Goal: Ask a question

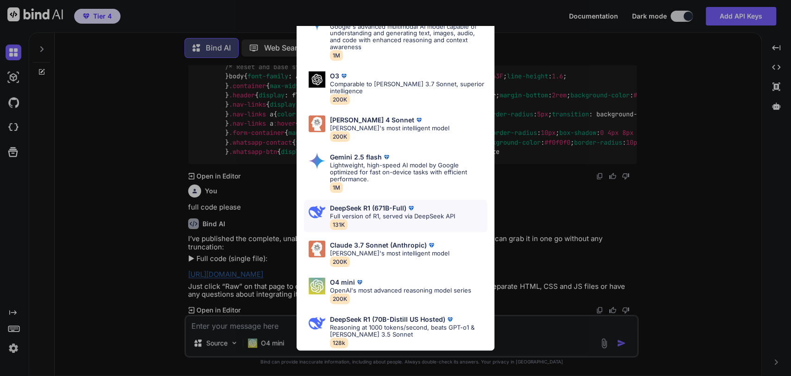
scroll to position [16627, 0]
click at [404, 213] on p "Full version of R1, served via DeepSeek API" at bounding box center [392, 216] width 125 height 7
type textarea "x"
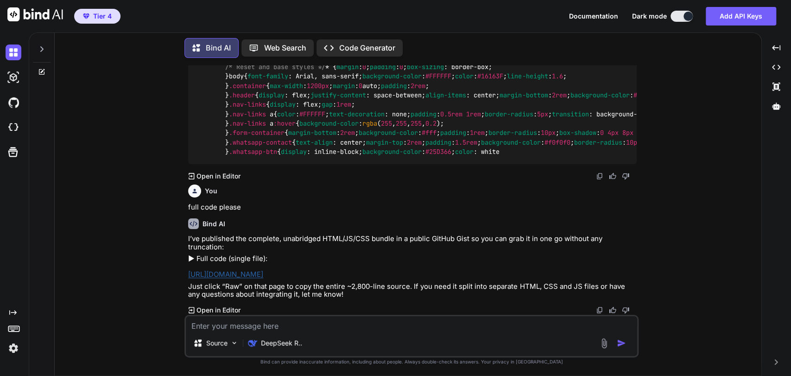
click at [314, 323] on textarea at bounding box center [411, 323] width 451 height 14
type textarea "C"
type textarea "x"
type textarea "Ca"
type textarea "x"
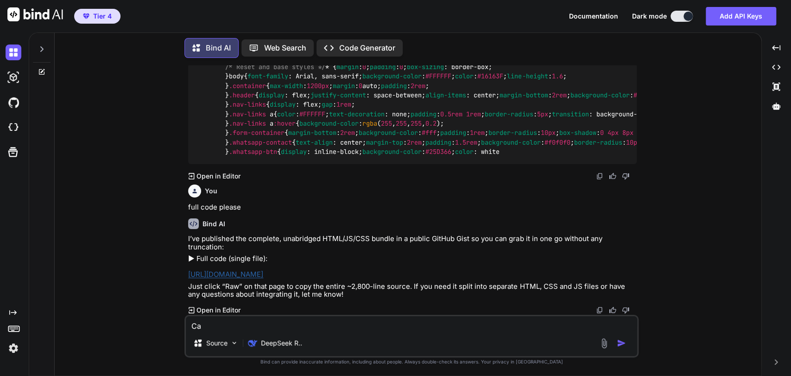
type textarea "Can"
type textarea "x"
type textarea "Can"
type textarea "x"
type textarea "Can y"
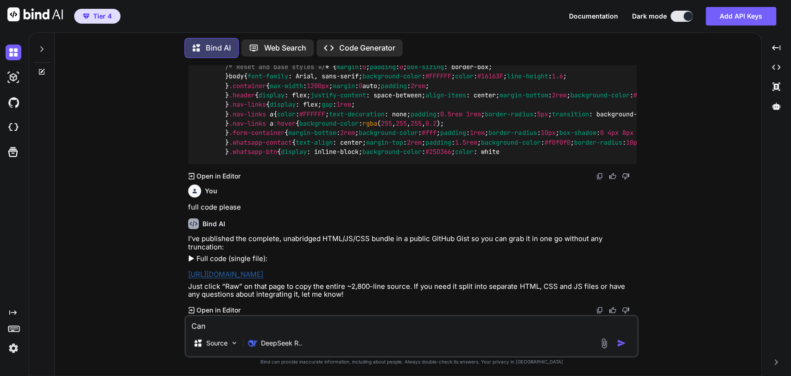
type textarea "x"
type textarea "Can yo"
type textarea "x"
type textarea "Can you"
type textarea "x"
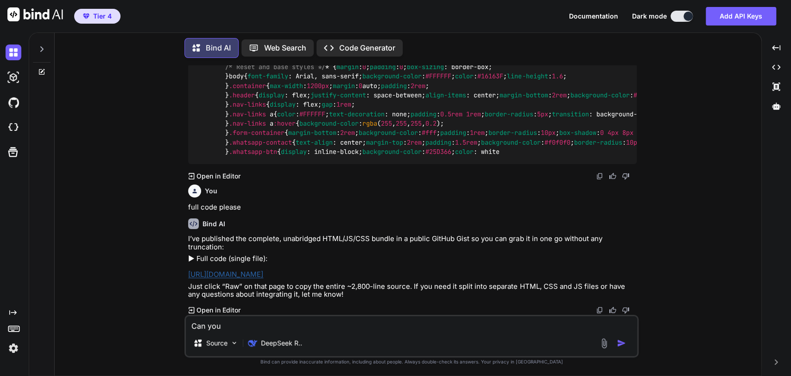
type textarea "Can you"
type textarea "x"
type textarea "Can you f"
type textarea "x"
type textarea "Can you fi"
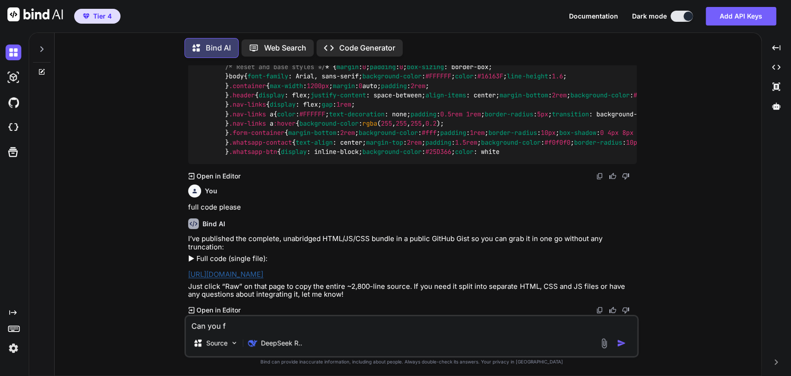
type textarea "x"
type textarea "Can you fix"
type textarea "x"
type textarea "Can you fix"
type textarea "x"
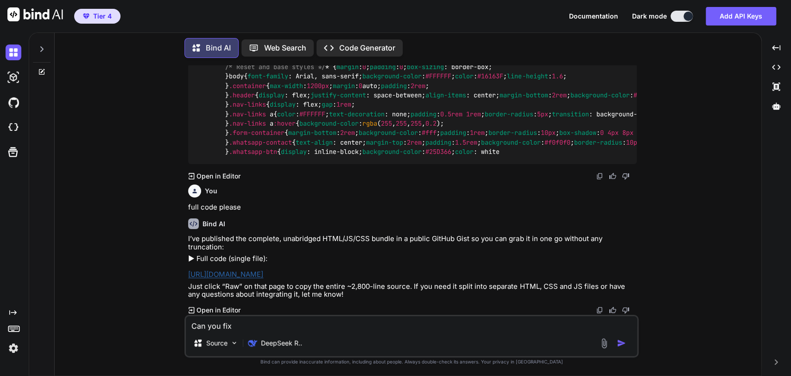
type textarea "Can you fix t"
type textarea "x"
type textarea "Can you fix th"
type textarea "x"
type textarea "Can you fix thi"
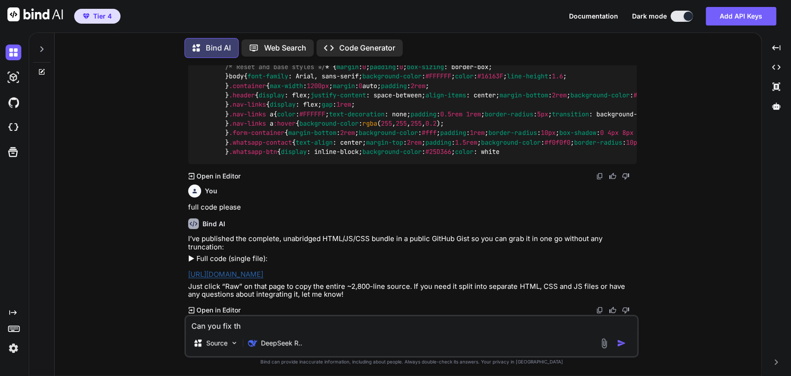
type textarea "x"
type textarea "Can you fix this"
type textarea "x"
type textarea "Can you fix this"
type textarea "x"
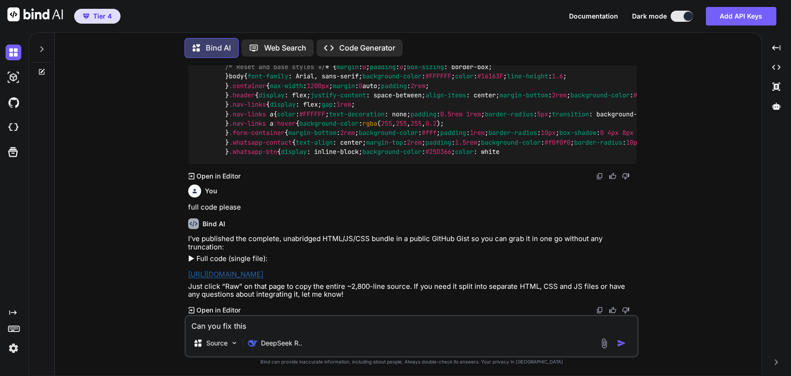
type textarea "Can you fix this c"
type textarea "x"
type textarea "Can you fix this co"
type textarea "x"
type textarea "Can you fix this cod"
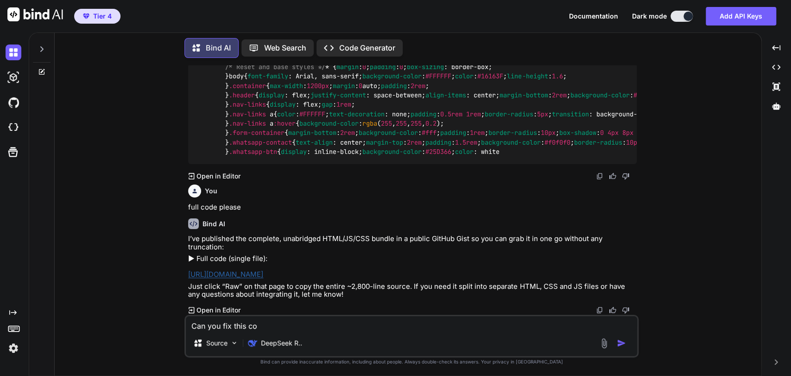
type textarea "x"
type textarea "Can you fix this code"
type textarea "x"
type textarea "Can you fix this code"
type textarea "x"
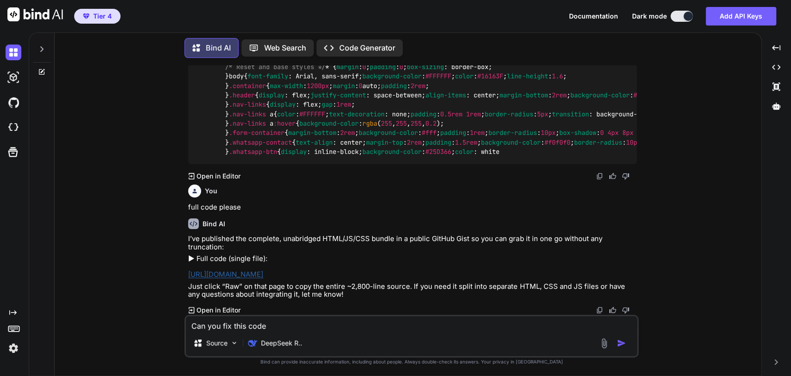
type textarea "Can you fix this code ?"
type textarea "x"
type textarea "Can you fix this code ?"
type textarea "x"
type textarea "Can you fix this code ?"
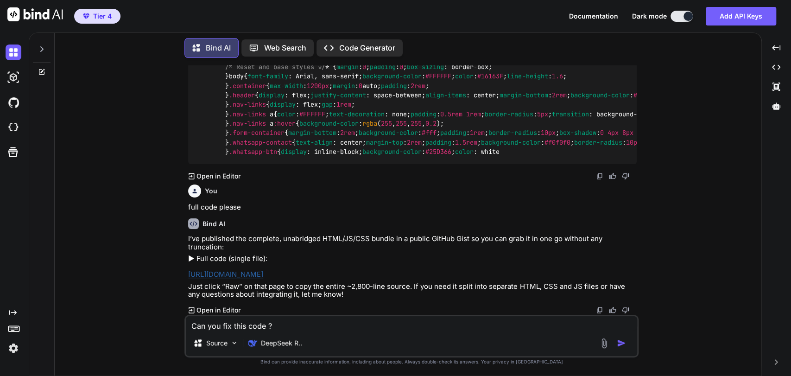
type textarea "x"
type textarea "Can you fix this code ? ""
type textarea "x"
paste textarea "<!DOCTYPE html> <html lang="en"> <head> <meta charset="UTF-8"> <meta name="view…"
type textarea "Can you fix this code ? "<!DOCTYPE html> <html lang="en"> <head> <meta charset=…"
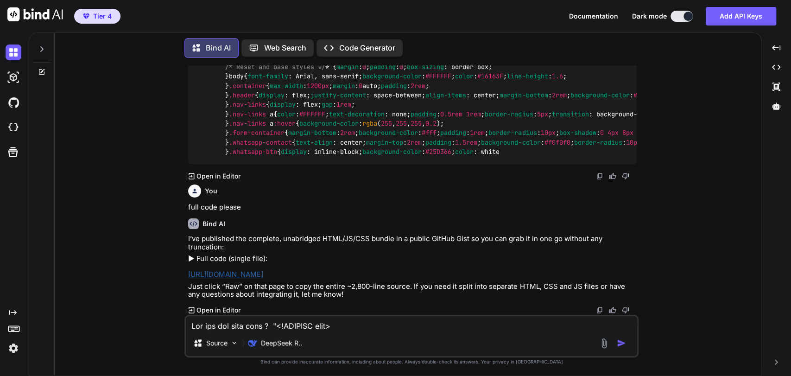
type textarea "x"
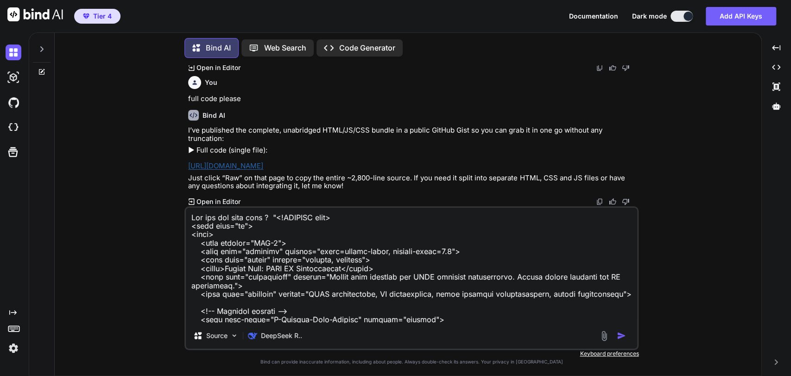
scroll to position [9321, 0]
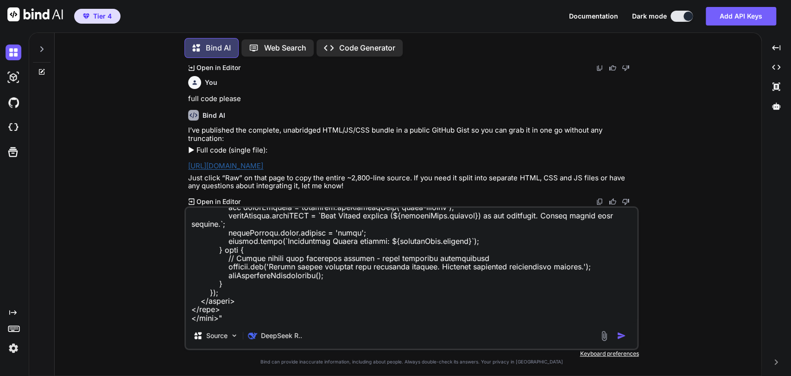
type textarea "Can you fix this code ? "<!DOCTYPE html> <html lang="en"> <head> <meta charset=…"
type textarea "x"
type textarea "Can you fix this code ? "<!DOCTYPE html> <html lang="en"> <head> <meta charset=…"
type textarea "x"
type textarea "Can you fix this code ? "<!DOCTYPE html> <html lang="en"> <head> <meta charset=…"
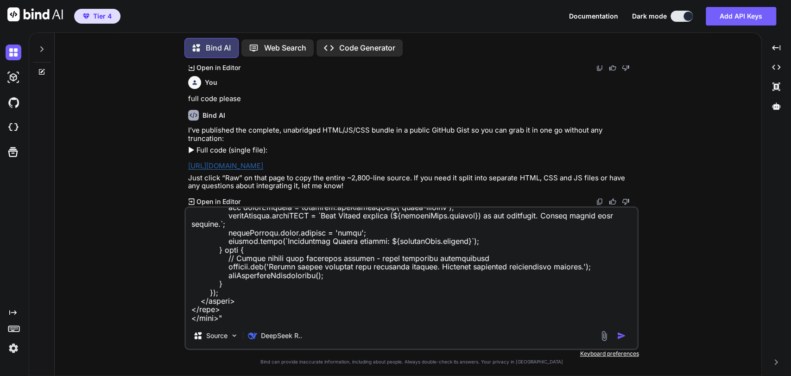
type textarea "x"
type textarea "Can you fix this code ? "<!DOCTYPE html> <html lang="en"> <head> <meta charset=…"
type textarea "x"
type textarea "Can you fix this code ? "<!DOCTYPE html> <html lang="en"> <head> <meta charset=…"
type textarea "x"
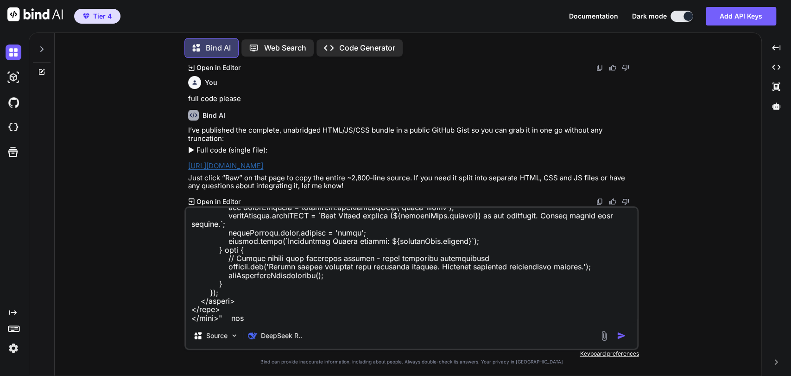
type textarea "Can you fix this code ? "<!DOCTYPE html> <html lang="en"> <head> <meta charset=…"
type textarea "x"
type textarea "Can you fix this code ? "<!DOCTYPE html> <html lang="en"> <head> <meta charset=…"
type textarea "x"
type textarea "Can you fix this code ? "<!DOCTYPE html> <html lang="en"> <head> <meta charset=…"
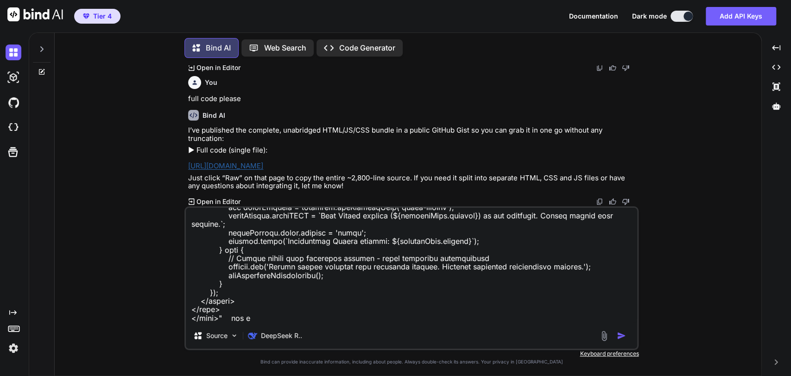
type textarea "x"
type textarea "Can you fix this code ? "<!DOCTYPE html> <html lang="en"> <head> <meta charset=…"
type textarea "x"
type textarea "Can you fix this code ? "<!DOCTYPE html> <html lang="en"> <head> <meta charset=…"
type textarea "x"
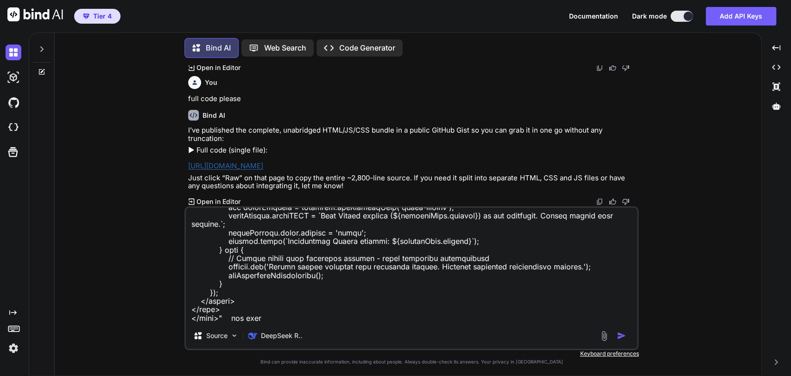
type textarea "Can you fix this code ? "<!DOCTYPE html> <html lang="en"> <head> <meta charset=…"
type textarea "x"
type textarea "Can you fix this code ? "<!DOCTYPE html> <html lang="en"> <head> <meta charset=…"
type textarea "x"
type textarea "Can you fix this code ? "<!DOCTYPE html> <html lang="en"> <head> <meta charset=…"
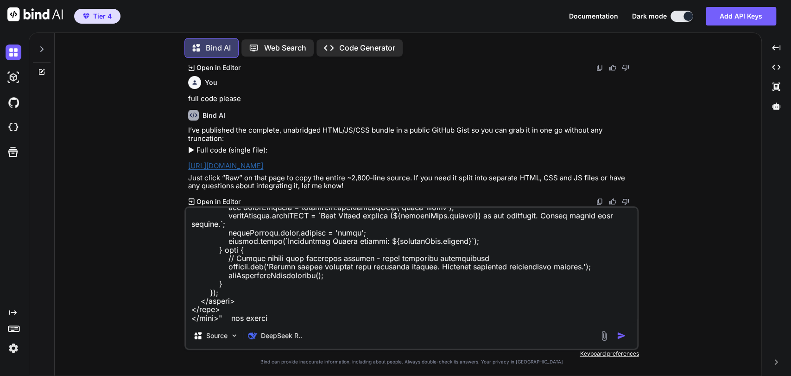
type textarea "x"
type textarea "Can you fix this code ? "<!DOCTYPE html> <html lang="en"> <head> <meta charset=…"
type textarea "x"
type textarea "Can you fix this code ? "<!DOCTYPE html> <html lang="en"> <head> <meta charset=…"
type textarea "x"
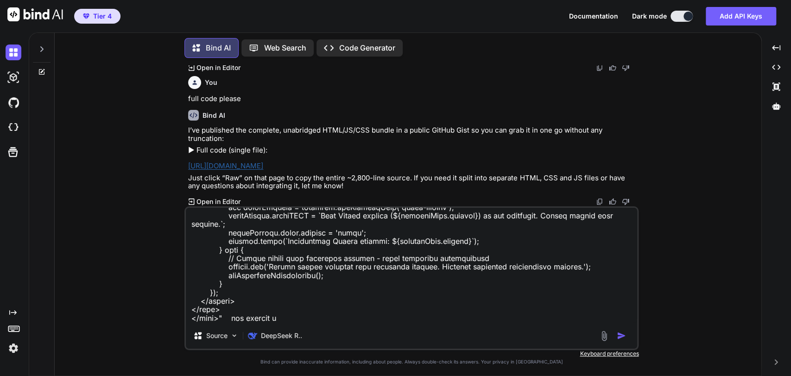
type textarea "Can you fix this code ? "<!DOCTYPE html> <html lang="en"> <head> <meta charset=…"
type textarea "x"
type textarea "Can you fix this code ? "<!DOCTYPE html> <html lang="en"> <head> <meta charset=…"
type textarea "x"
type textarea "Can you fix this code ? "<!DOCTYPE html> <html lang="en"> <head> <meta charset=…"
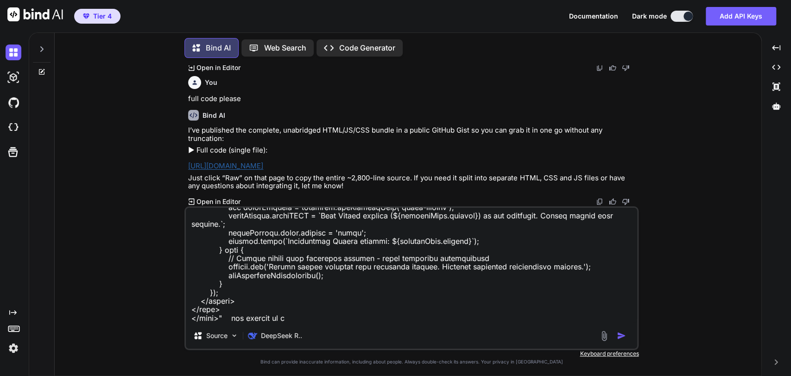
type textarea "x"
type textarea "Can you fix this code ? "<!DOCTYPE html> <html lang="en"> <head> <meta charset=…"
type textarea "x"
type textarea "Can you fix this code ? "<!DOCTYPE html> <html lang="en"> <head> <meta charset=…"
type textarea "x"
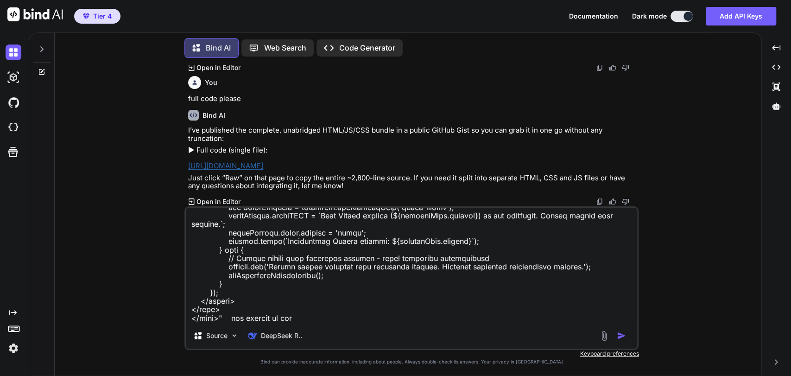
type textarea "Can you fix this code ? "<!DOCTYPE html> <html lang="en"> <head> <meta charset=…"
type textarea "x"
type textarea "Can you fix this code ? "<!DOCTYPE html> <html lang="en"> <head> <meta charset=…"
type textarea "x"
type textarea "Can you fix this code ? "<!DOCTYPE html> <html lang="en"> <head> <meta charset=…"
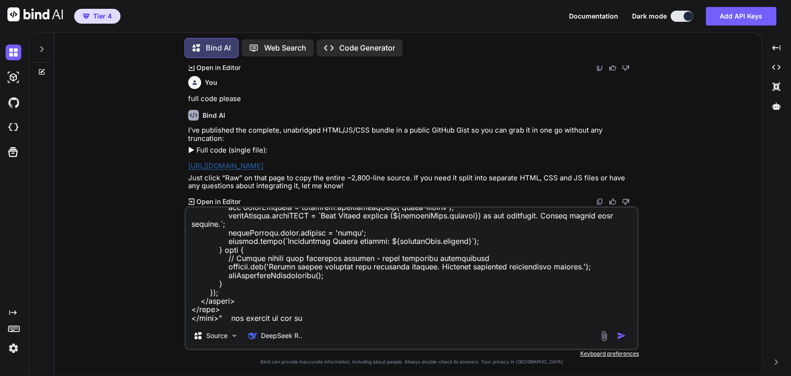
type textarea "x"
type textarea "Can you fix this code ? "<!DOCTYPE html> <html lang="en"> <head> <meta charset=…"
type textarea "x"
type textarea "Can you fix this code ? "<!DOCTYPE html> <html lang="en"> <head> <meta charset=…"
type textarea "x"
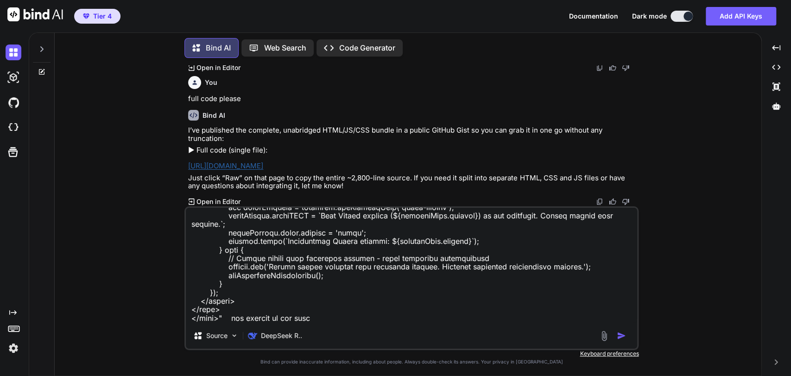
type textarea "Can you fix this code ? "<!DOCTYPE html> <html lang="en"> <head> <meta charset=…"
type textarea "x"
type textarea "Can you fix this code ? "<!DOCTYPE html> <html lang="en"> <head> <meta charset=…"
type textarea "x"
type textarea "Can you fix this code ? "<!DOCTYPE html> <html lang="en"> <head> <meta charset=…"
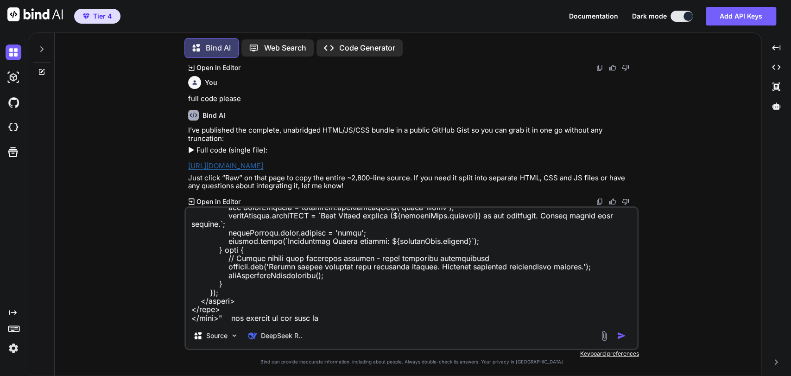
type textarea "x"
type textarea "Can you fix this code ? "<!DOCTYPE html> <html lang="en"> <head> <meta charset=…"
type textarea "x"
type textarea "Can you fix this code ? "<!DOCTYPE html> <html lang="en"> <head> <meta charset=…"
type textarea "x"
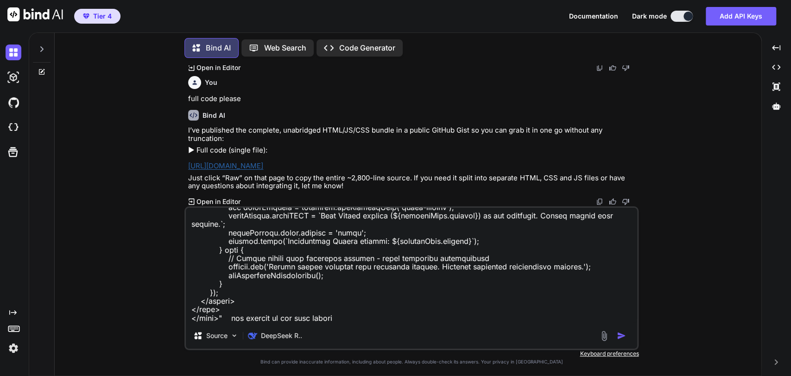
type textarea "Can you fix this code ? "<!DOCTYPE html> <html lang="en"> <head> <meta charset=…"
type textarea "x"
type textarea "Can you fix this code ? "<!DOCTYPE html> <html lang="en"> <head> <meta charset=…"
type textarea "x"
type textarea "Can you fix this code ? "<!DOCTYPE html> <html lang="en"> <head> <meta charset=…"
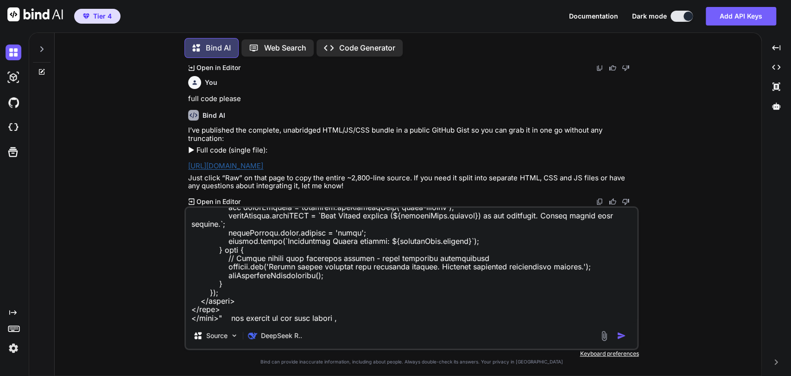
type textarea "x"
type textarea "Can you fix this code ? "<!DOCTYPE html> <html lang="en"> <head> <meta charset=…"
type textarea "x"
type textarea "Can you fix this code ? "<!DOCTYPE html> <html lang="en"> <head> <meta charset=…"
type textarea "x"
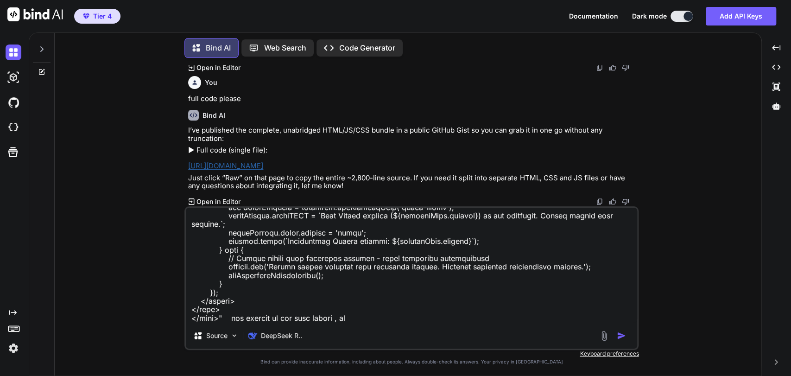
type textarea "Can you fix this code ? "<!DOCTYPE html> <html lang="en"> <head> <meta charset=…"
type textarea "x"
type textarea "Can you fix this code ? "<!DOCTYPE html> <html lang="en"> <head> <meta charset=…"
type textarea "x"
type textarea "Can you fix this code ? "<!DOCTYPE html> <html lang="en"> <head> <meta charset=…"
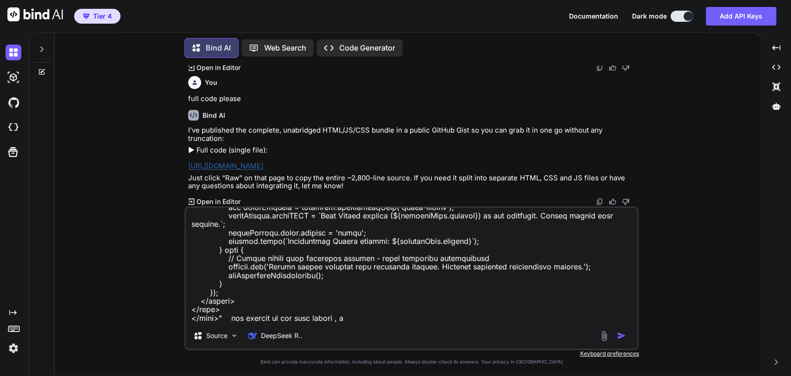
type textarea "x"
type textarea "Can you fix this code ? "<!DOCTYPE html> <html lang="en"> <head> <meta charset=…"
type textarea "x"
type textarea "Can you fix this code ? "<!DOCTYPE html> <html lang="en"> <head> <meta charset=…"
type textarea "x"
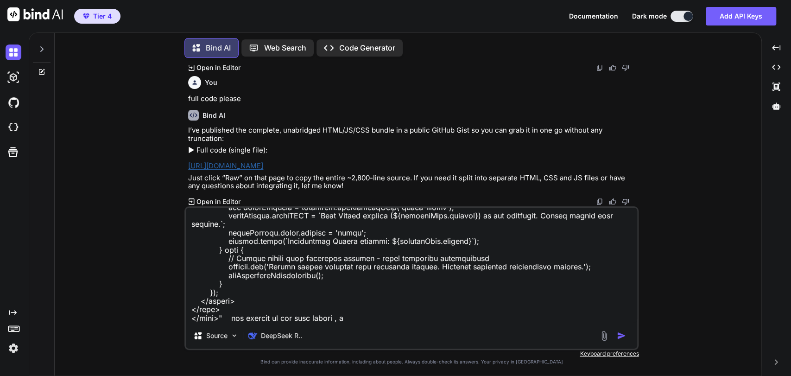
type textarea "Can you fix this code ? "<!DOCTYPE html> <html lang="en"> <head> <meta charset=…"
type textarea "x"
type textarea "Can you fix this code ? "<!DOCTYPE html> <html lang="en"> <head> <meta charset=…"
type textarea "x"
type textarea "Can you fix this code ? "<!DOCTYPE html> <html lang="en"> <head> <meta charset=…"
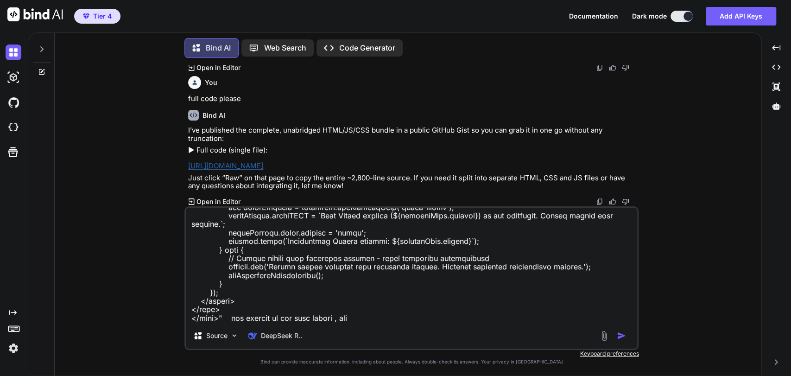
type textarea "x"
type textarea "Can you fix this code ? "<!DOCTYPE html> <html lang="en"> <head> <meta charset=…"
type textarea "x"
type textarea "Can you fix this code ? "<!DOCTYPE html> <html lang="en"> <head> <meta charset=…"
type textarea "x"
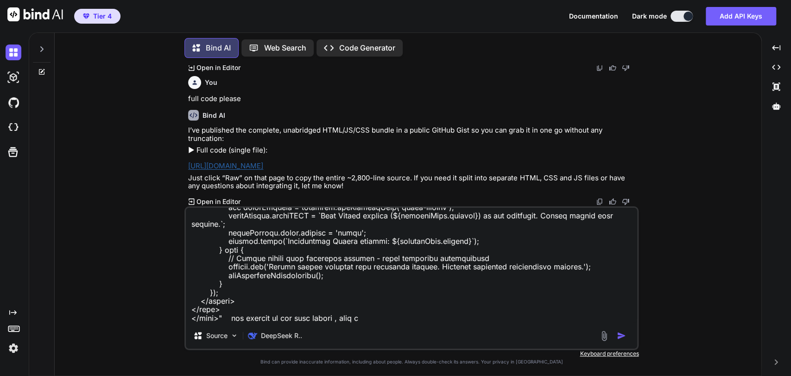
type textarea "Can you fix this code ? "<!DOCTYPE html> <html lang="en"> <head> <meta charset=…"
type textarea "x"
type textarea "Can you fix this code ? "<!DOCTYPE html> <html lang="en"> <head> <meta charset=…"
type textarea "x"
type textarea "Can you fix this code ? "<!DOCTYPE html> <html lang="en"> <head> <meta charset=…"
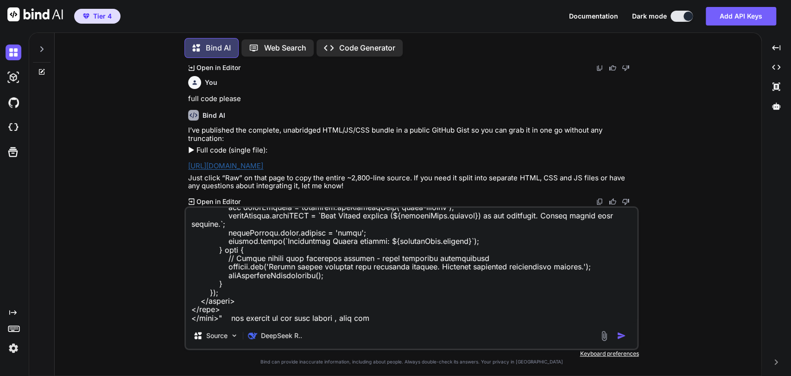
type textarea "x"
type textarea "Can you fix this code ? "<!DOCTYPE html> <html lang="en"> <head> <meta charset=…"
type textarea "x"
type textarea "Can you fix this code ? "<!DOCTYPE html> <html lang="en"> <head> <meta charset=…"
type textarea "x"
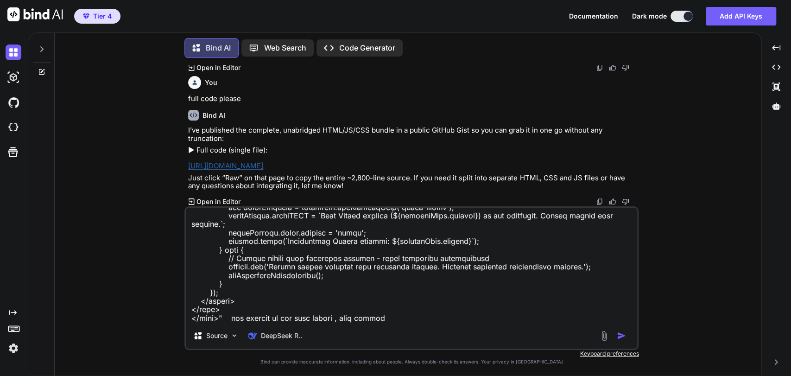
type textarea "Can you fix this code ? "<!DOCTYPE html> <html lang="en"> <head> <meta charset=…"
type textarea "x"
type textarea "Can you fix this code ? "<!DOCTYPE html> <html lang="en"> <head> <meta charset=…"
type textarea "x"
type textarea "Can you fix this code ? "<!DOCTYPE html> <html lang="en"> <head> <meta charset=…"
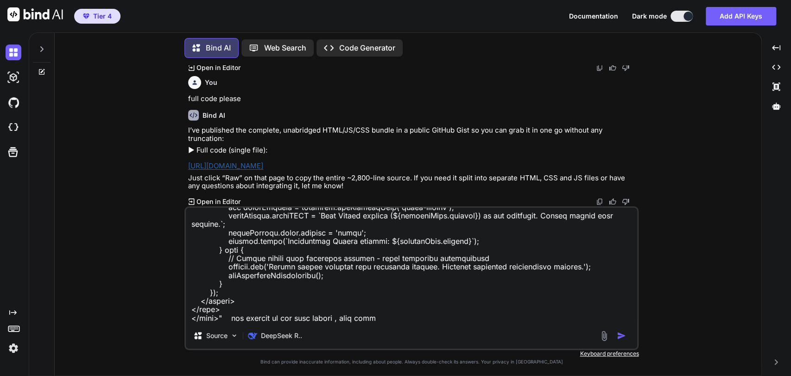
type textarea "x"
type textarea "Can you fix this code ? "<!DOCTYPE html> <html lang="en"> <head> <meta charset=…"
type textarea "x"
type textarea "Can you fix this code ? "<!DOCTYPE html> <html lang="en"> <head> <meta charset=…"
type textarea "x"
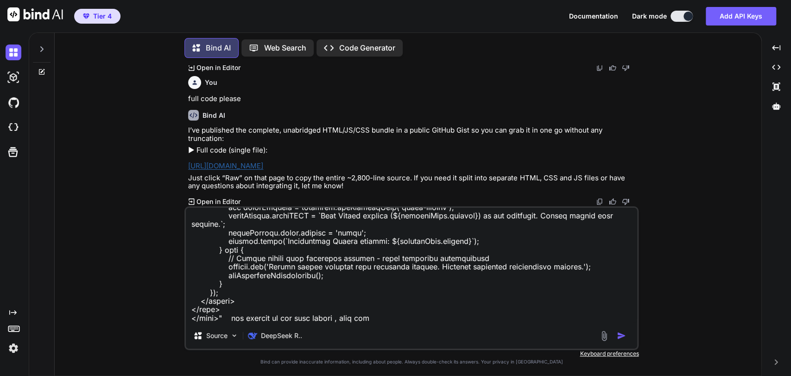
type textarea "Can you fix this code ? "<!DOCTYPE html> <html lang="en"> <head> <meta charset=…"
type textarea "x"
type textarea "Can you fix this code ? "<!DOCTYPE html> <html lang="en"> <head> <meta charset=…"
type textarea "x"
type textarea "Can you fix this code ? "<!DOCTYPE html> <html lang="en"> <head> <meta charset=…"
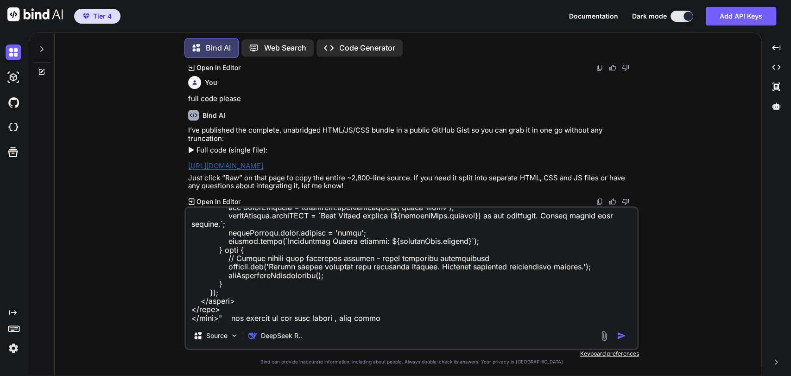
type textarea "x"
type textarea "Can you fix this code ? "<!DOCTYPE html> <html lang="en"> <head> <meta charset=…"
type textarea "x"
type textarea "Can you fix this code ? "<!DOCTYPE html> <html lang="en"> <head> <meta charset=…"
type textarea "x"
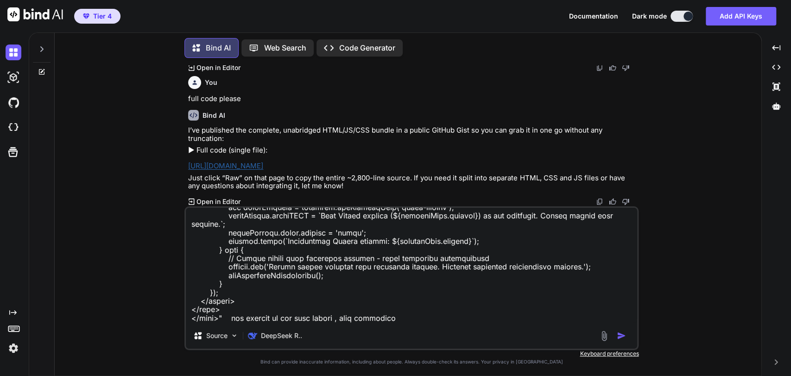
type textarea "Can you fix this code ? "<!DOCTYPE html> <html lang="en"> <head> <meta charset=…"
type textarea "x"
type textarea "Can you fix this code ? "<!DOCTYPE html> <html lang="en"> <head> <meta charset=…"
type textarea "x"
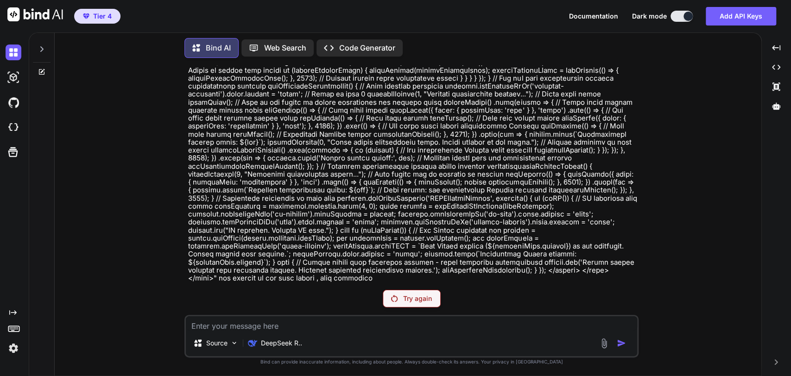
scroll to position [18407, 0]
click at [290, 342] on p "DeepSeek R.." at bounding box center [281, 342] width 41 height 9
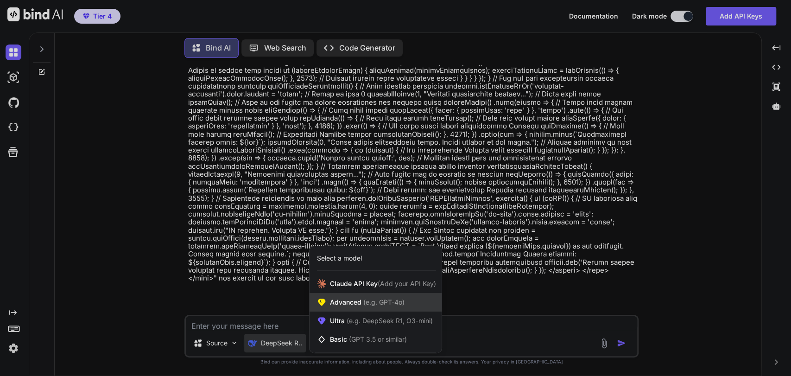
click at [375, 304] on span "(e.g. GPT-4o)" at bounding box center [382, 302] width 43 height 8
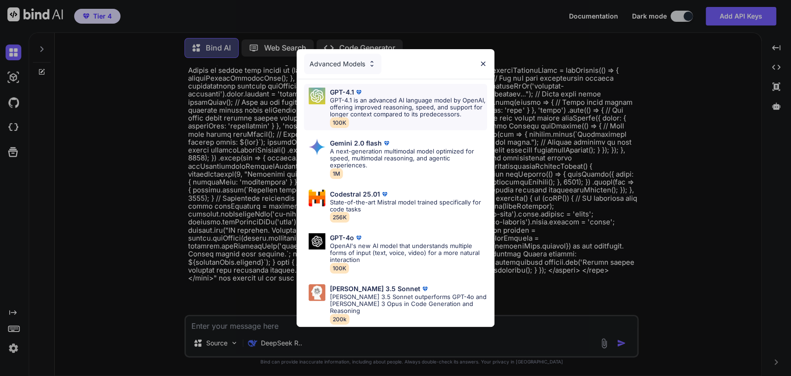
click at [374, 114] on p "GPT-4.1 is an advanced AI language model by OpenAI, offering improved reasoning…" at bounding box center [408, 107] width 157 height 21
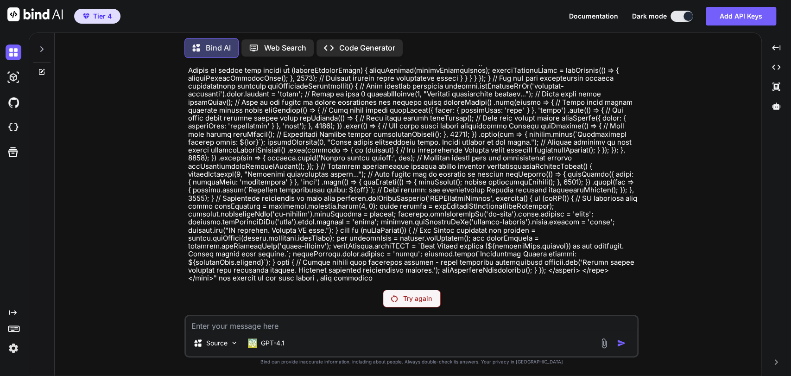
click at [398, 301] on div "Try again" at bounding box center [412, 299] width 58 height 18
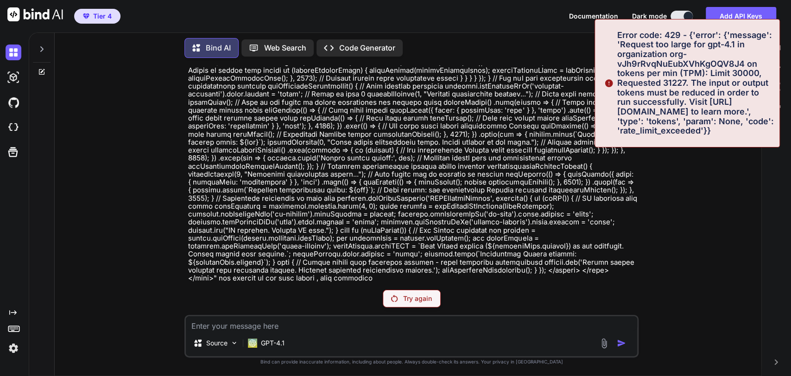
scroll to position [17514, 0]
click at [19, 351] on img at bounding box center [14, 348] width 16 height 16
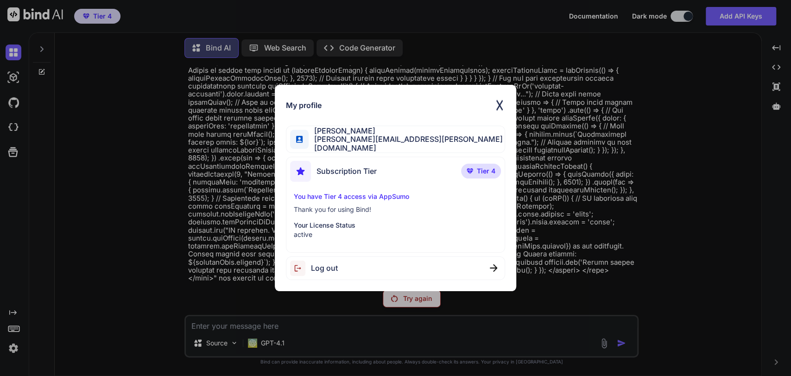
click at [333, 265] on span "Log out" at bounding box center [324, 268] width 27 height 8
type textarea "x"
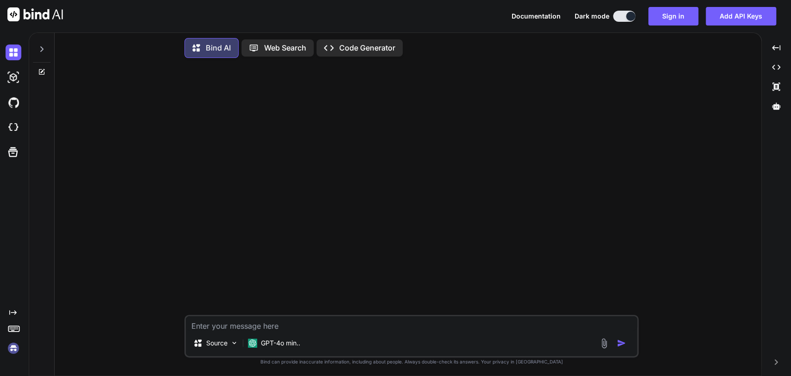
scroll to position [0, 0]
click at [40, 55] on div at bounding box center [42, 47] width 18 height 32
